Goal: Find contact information: Find contact information

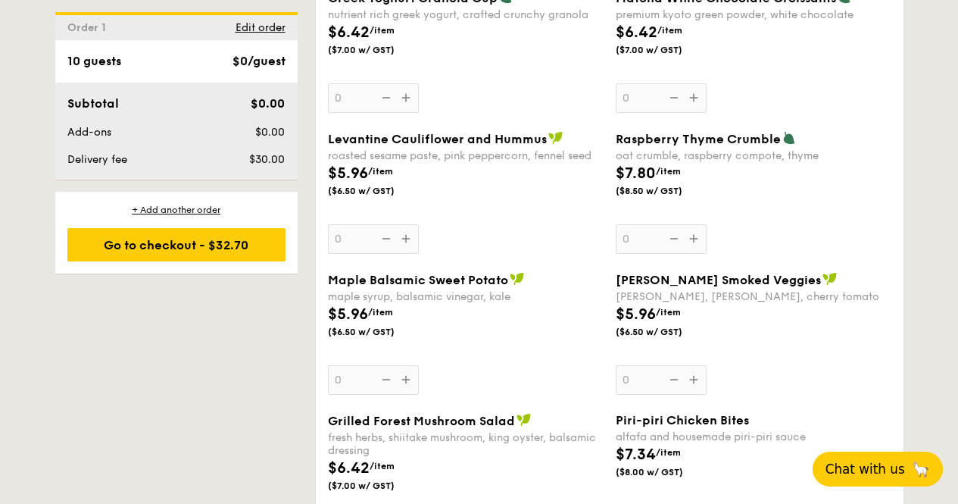
click at [841, 466] on span "Chat with us" at bounding box center [865, 468] width 80 height 15
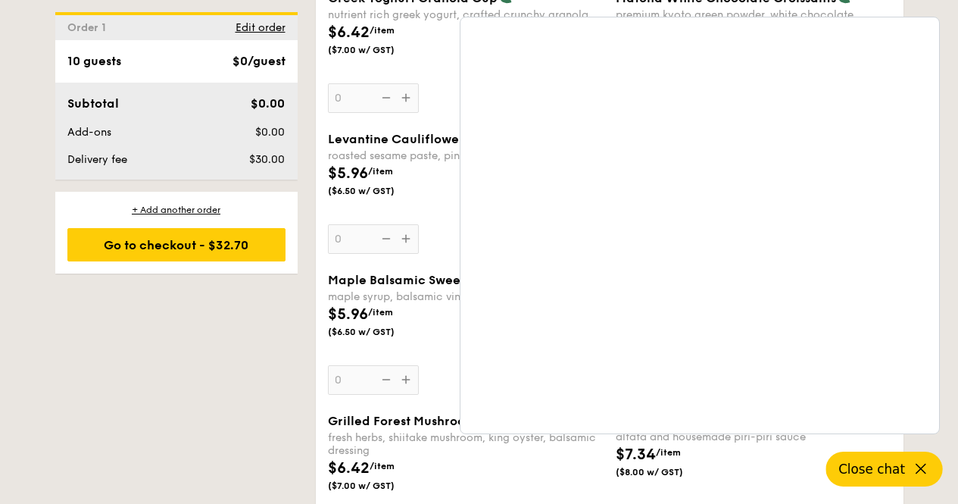
click at [203, 382] on div "1 - Select menu 2 - Select items 3 - Check out Order 1 Pick up from [STREET_ADD…" at bounding box center [479, 383] width 872 height 2994
click at [950, 14] on div "1 - Select menu 2 - Select items 3 - Check out Order 1 Pick up from [STREET_ADD…" at bounding box center [479, 383] width 958 height 2994
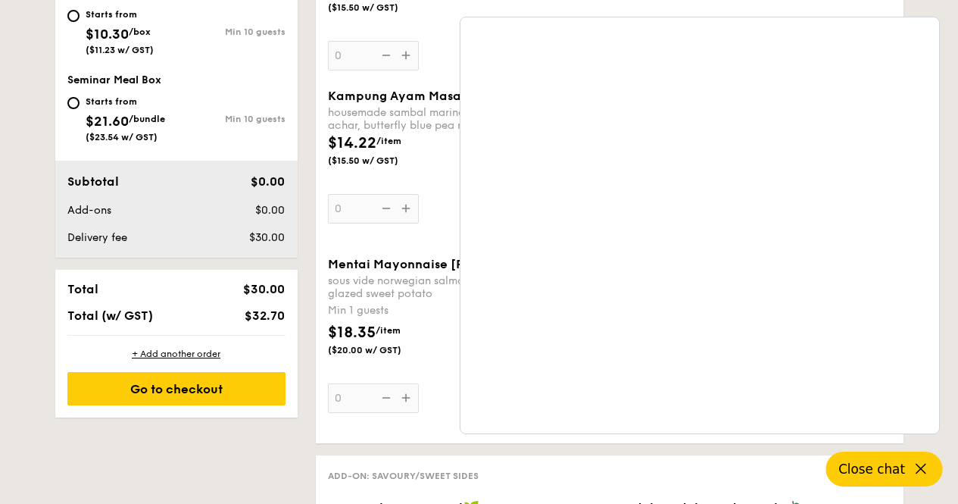
scroll to position [759, 0]
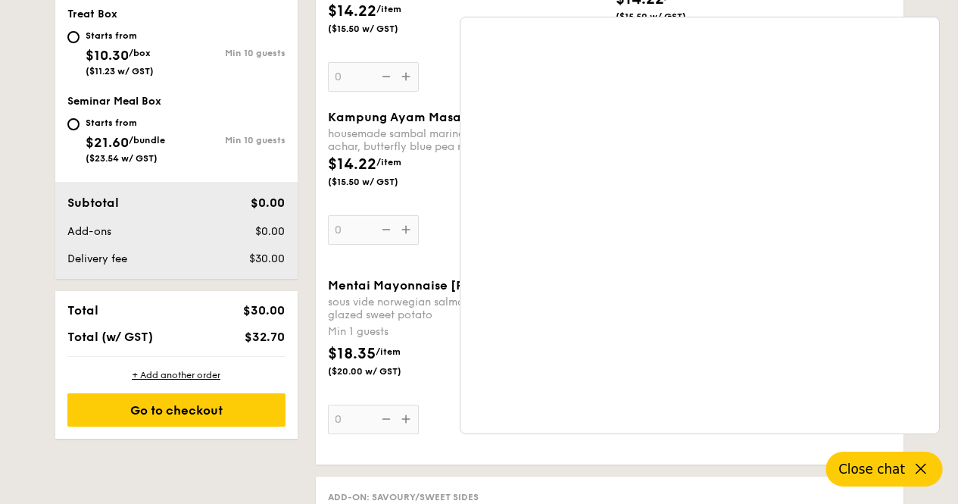
click at [921, 463] on icon at bounding box center [921, 469] width 18 height 18
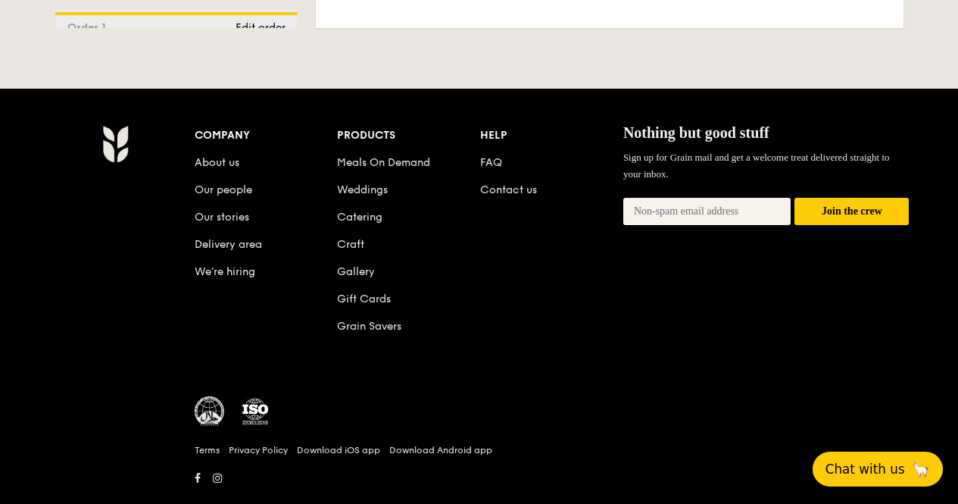
scroll to position [3329, 0]
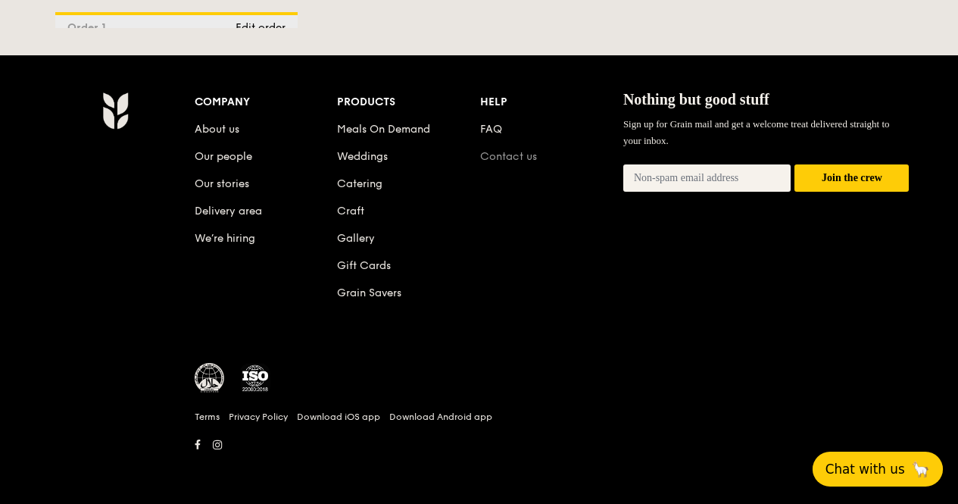
click at [512, 154] on link "Contact us" at bounding box center [508, 156] width 57 height 13
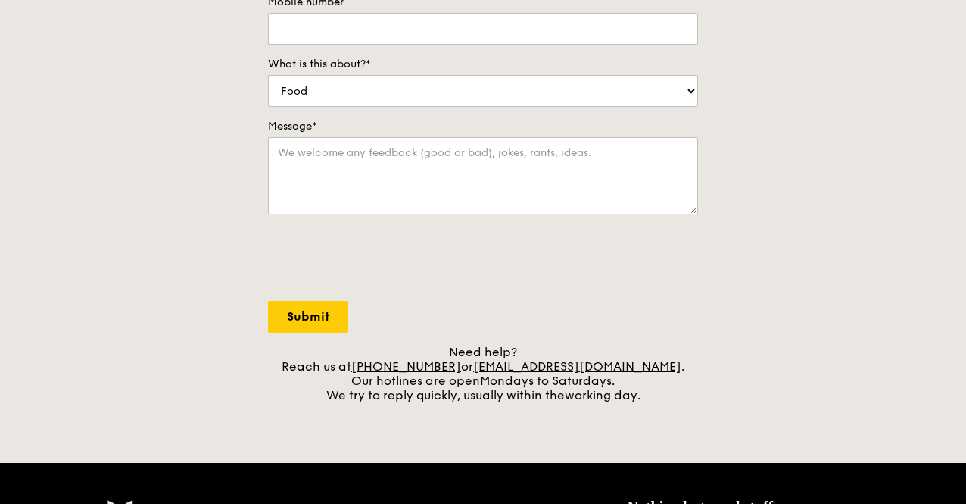
scroll to position [303, 0]
